Goal: Navigation & Orientation: Find specific page/section

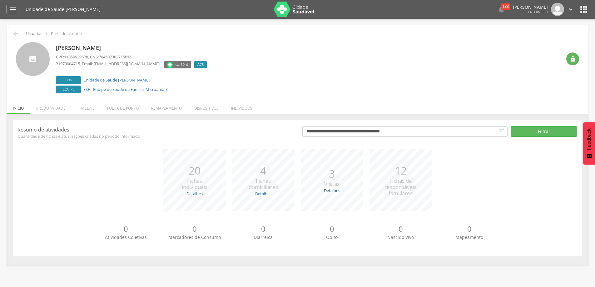
click at [335, 190] on link "Detalhes" at bounding box center [332, 191] width 16 height 6
click at [336, 179] on p "3" at bounding box center [331, 173] width 15 height 15
click at [203, 183] on div "20 Fichas individuais" at bounding box center [195, 177] width 26 height 28
click at [203, 182] on div "20 Fichas individuais" at bounding box center [195, 177] width 26 height 28
click at [274, 184] on span "Fichas domiciliares" at bounding box center [263, 183] width 29 height 13
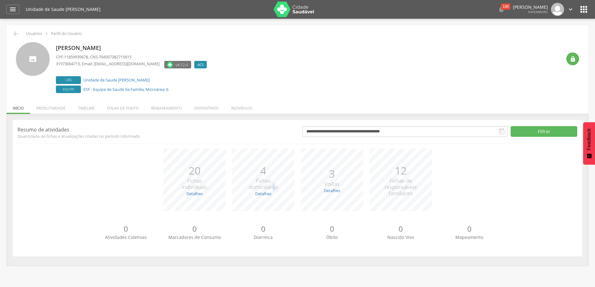
click at [274, 184] on span "Fichas domiciliares" at bounding box center [263, 183] width 29 height 13
click at [278, 128] on p "Resumo de atividades" at bounding box center [156, 129] width 276 height 7
click at [123, 105] on li "Folha de ponto" at bounding box center [123, 106] width 44 height 15
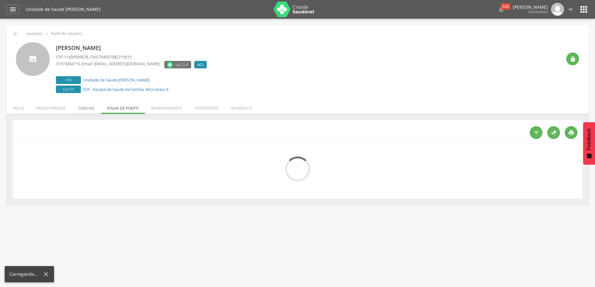
click at [83, 109] on li "Timeline" at bounding box center [86, 106] width 29 height 15
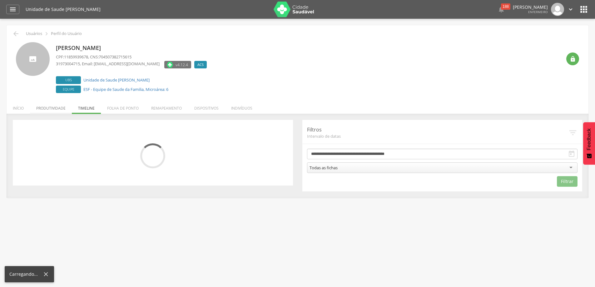
click at [53, 109] on li "Produtividade" at bounding box center [51, 106] width 42 height 15
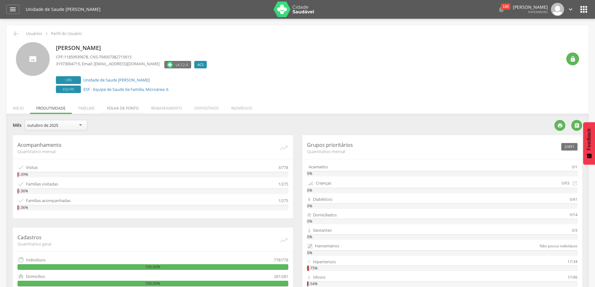
click at [127, 108] on li "Folha de ponto" at bounding box center [123, 106] width 44 height 15
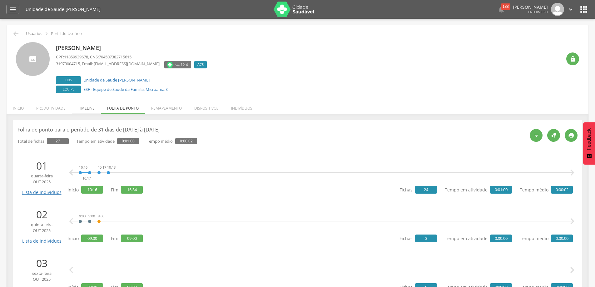
click at [83, 107] on li "Timeline" at bounding box center [86, 106] width 29 height 15
